Goal: Register for event/course: Register for event/course

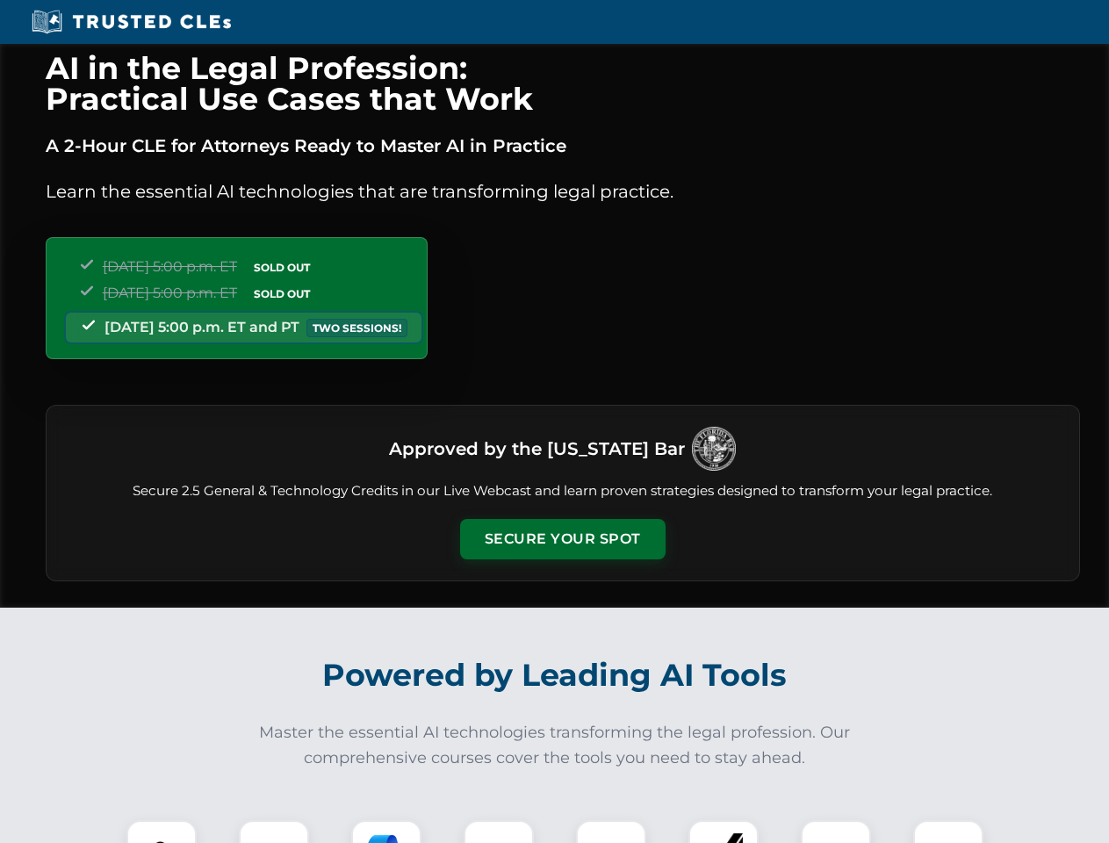
click at [562, 539] on button "Secure Your Spot" at bounding box center [563, 539] width 206 height 40
click at [162, 832] on img at bounding box center [161, 855] width 51 height 51
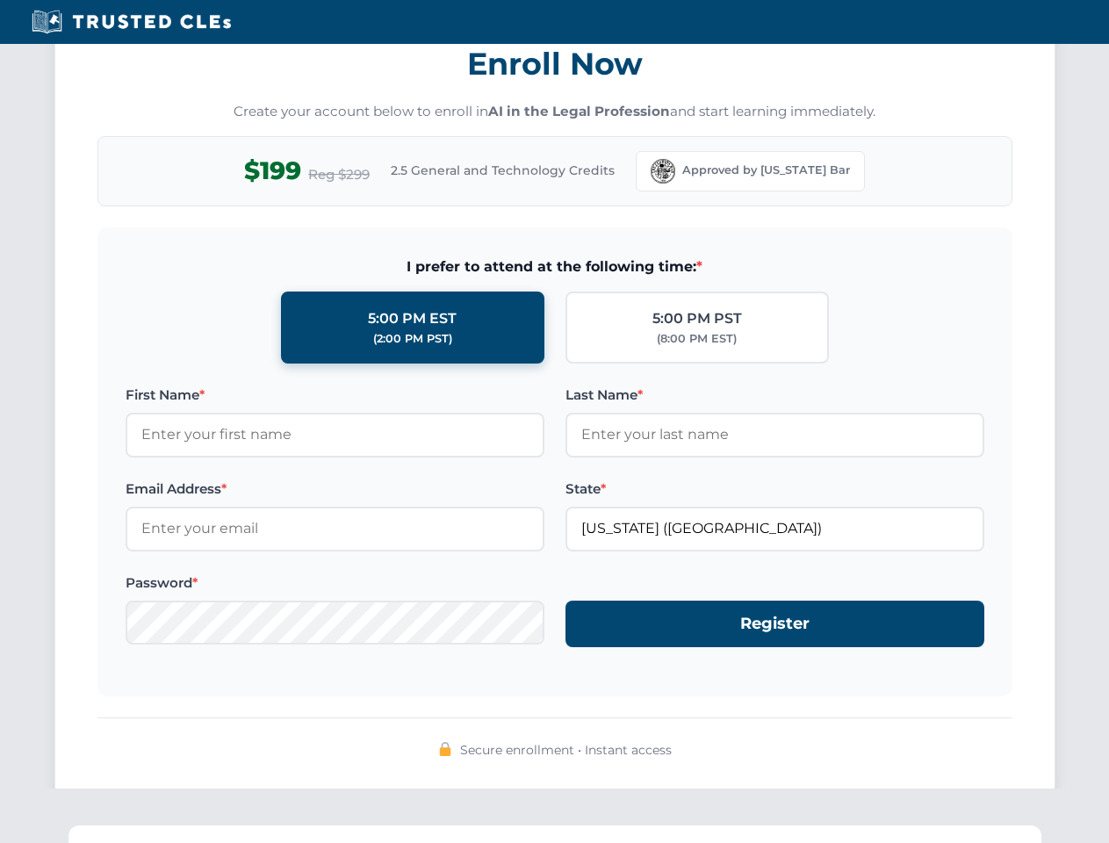
scroll to position [1724, 0]
